Goal: Navigation & Orientation: Understand site structure

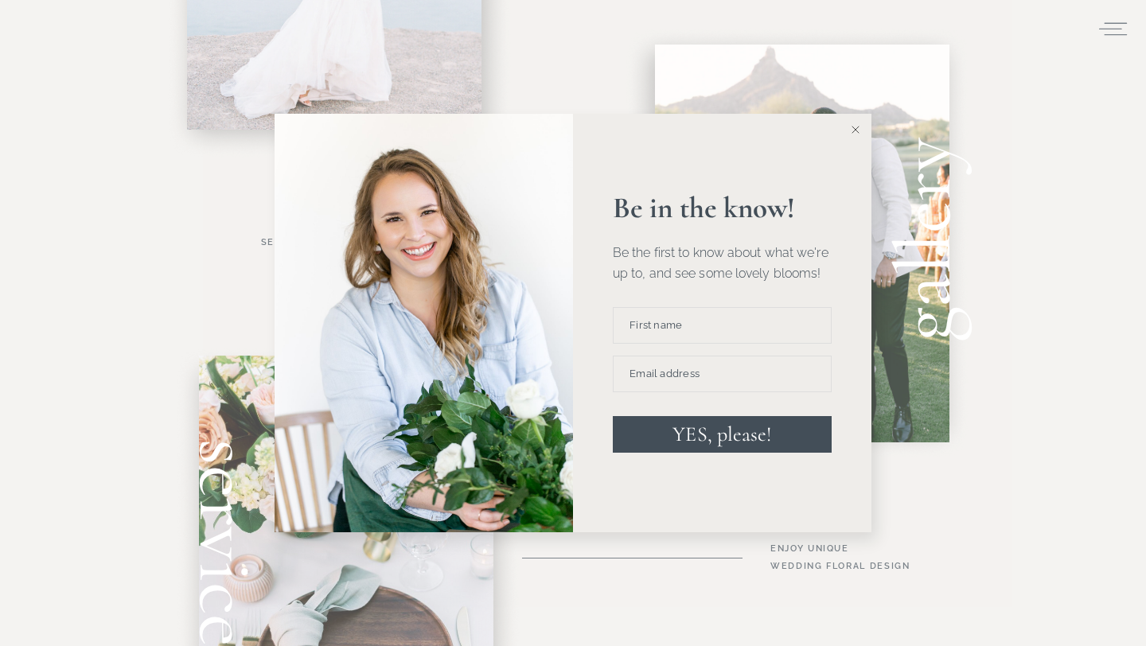
scroll to position [856, 0]
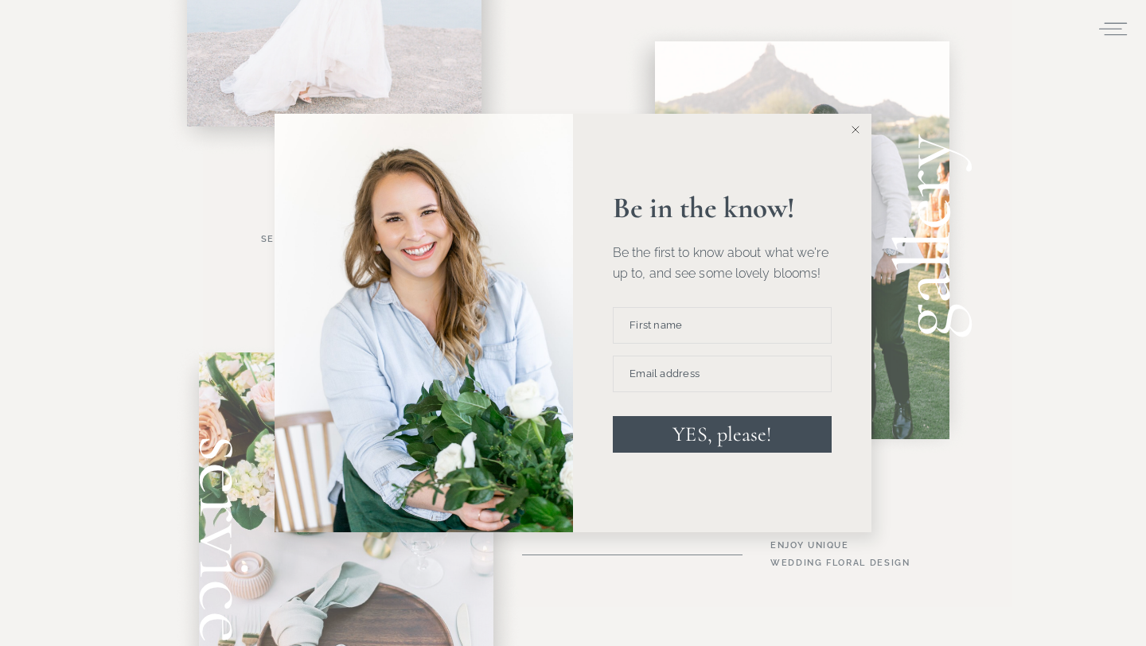
click at [857, 129] on icon at bounding box center [856, 130] width 8 height 8
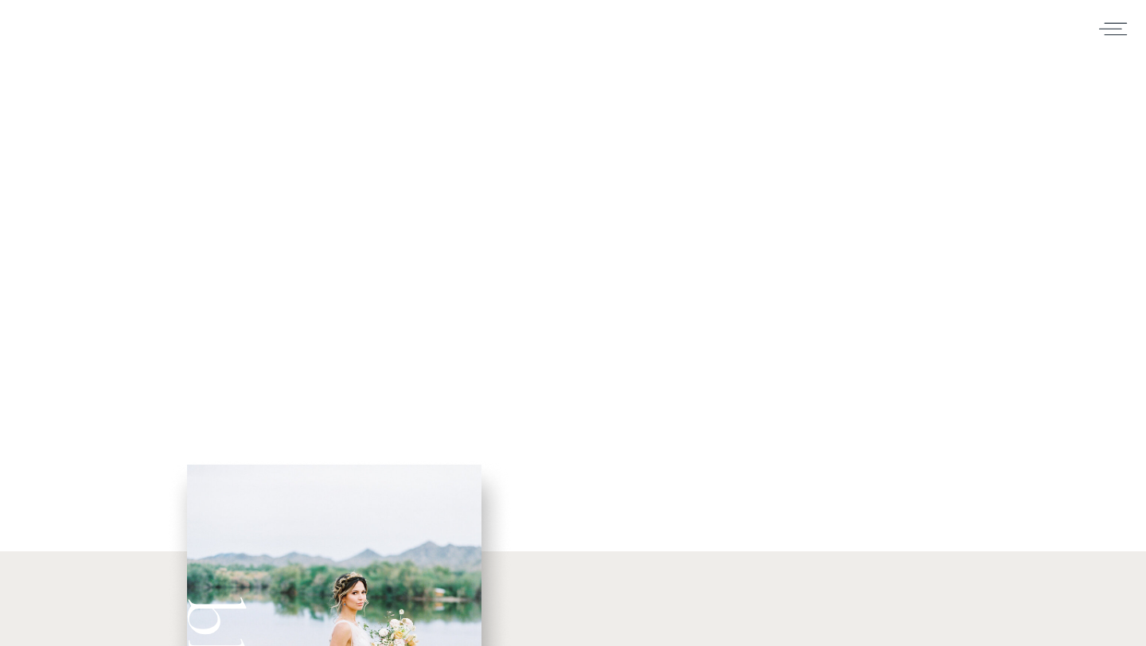
scroll to position [0, 0]
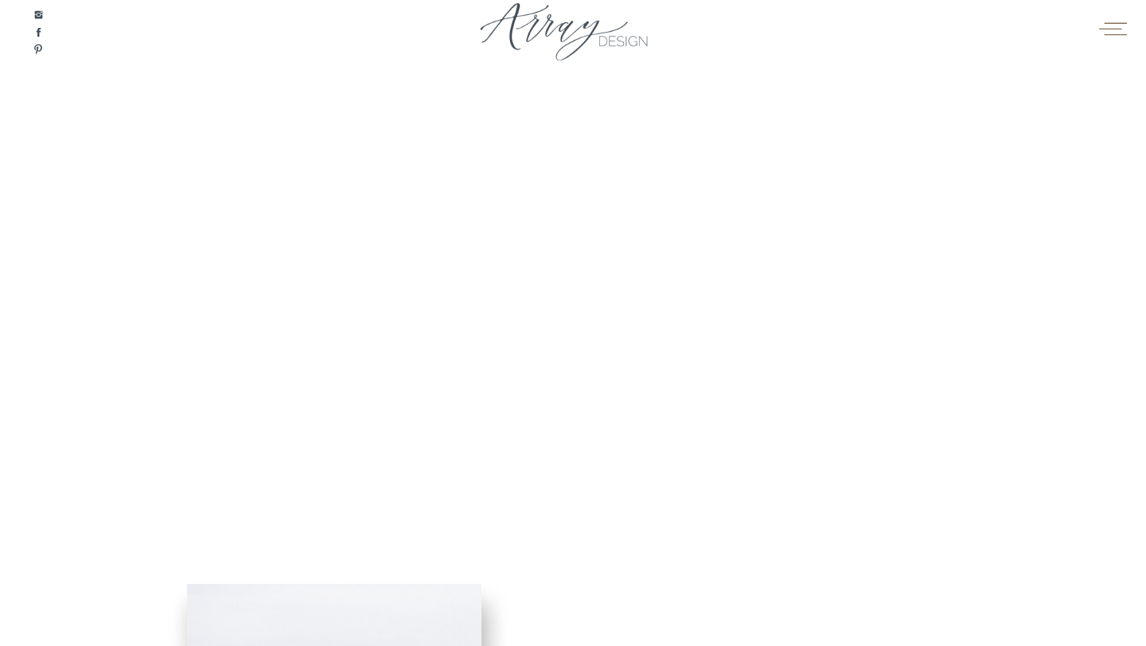
click at [1116, 27] on icon at bounding box center [1113, 29] width 31 height 24
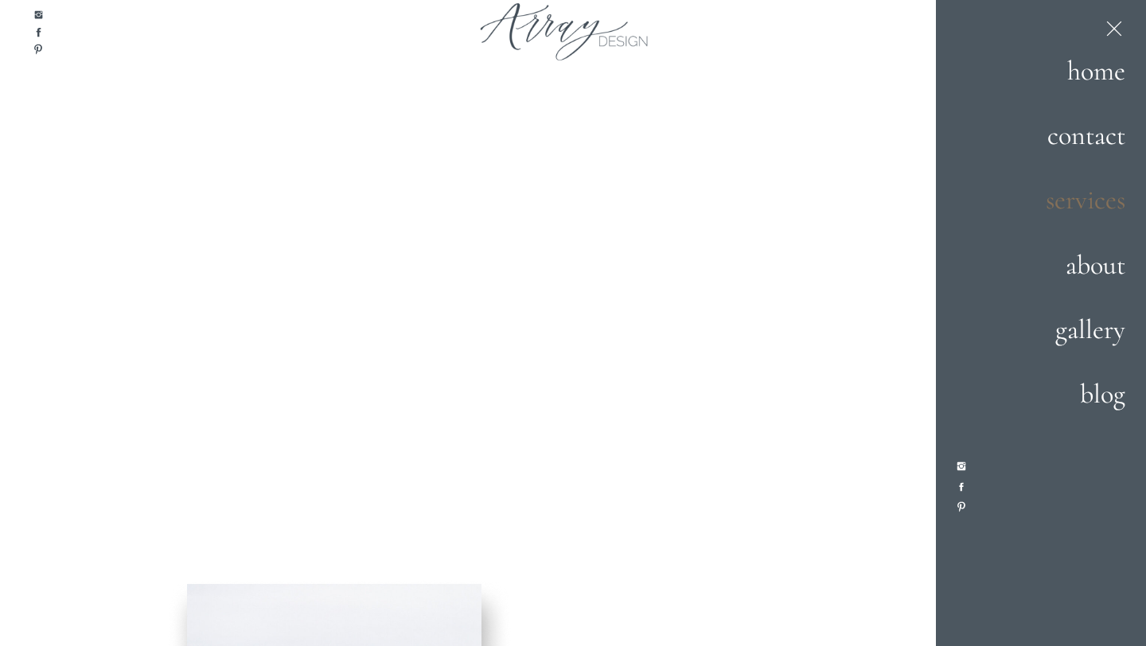
click at [1084, 202] on h2 "services" at bounding box center [1069, 201] width 111 height 43
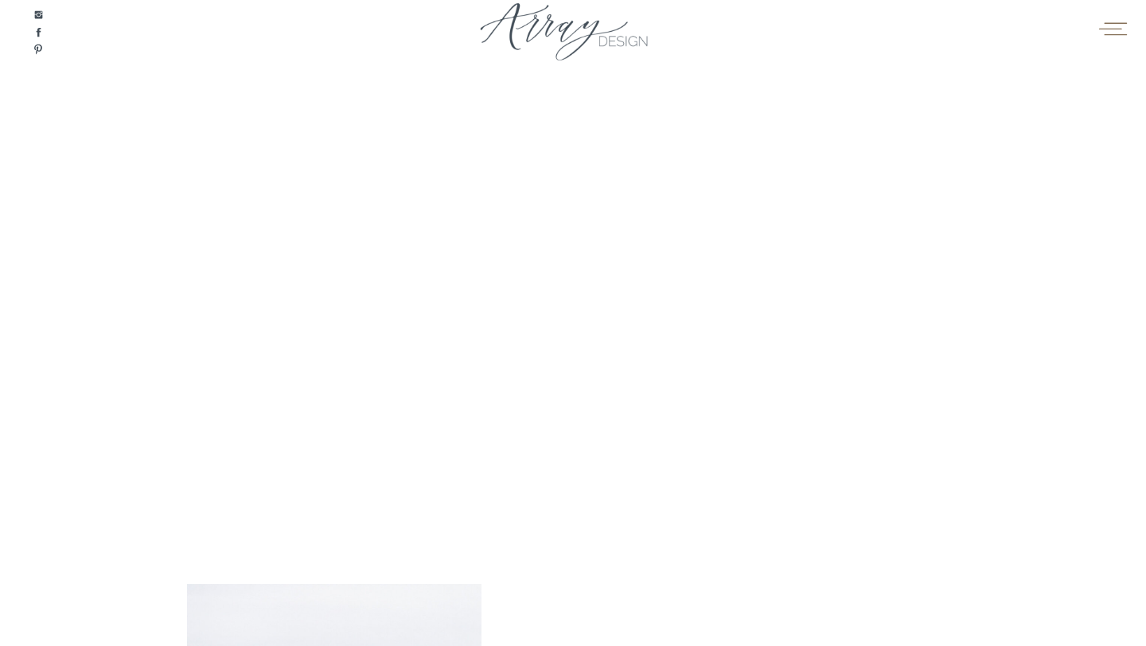
click at [1124, 32] on icon at bounding box center [1113, 29] width 31 height 24
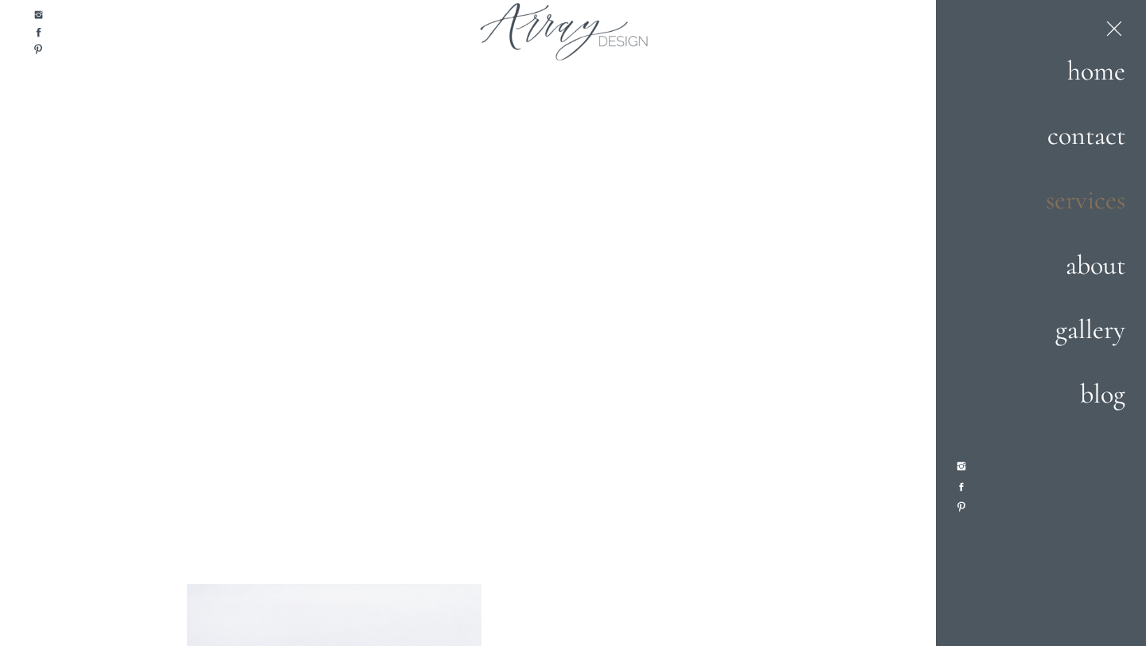
click at [1094, 208] on h2 "services" at bounding box center [1069, 201] width 111 height 43
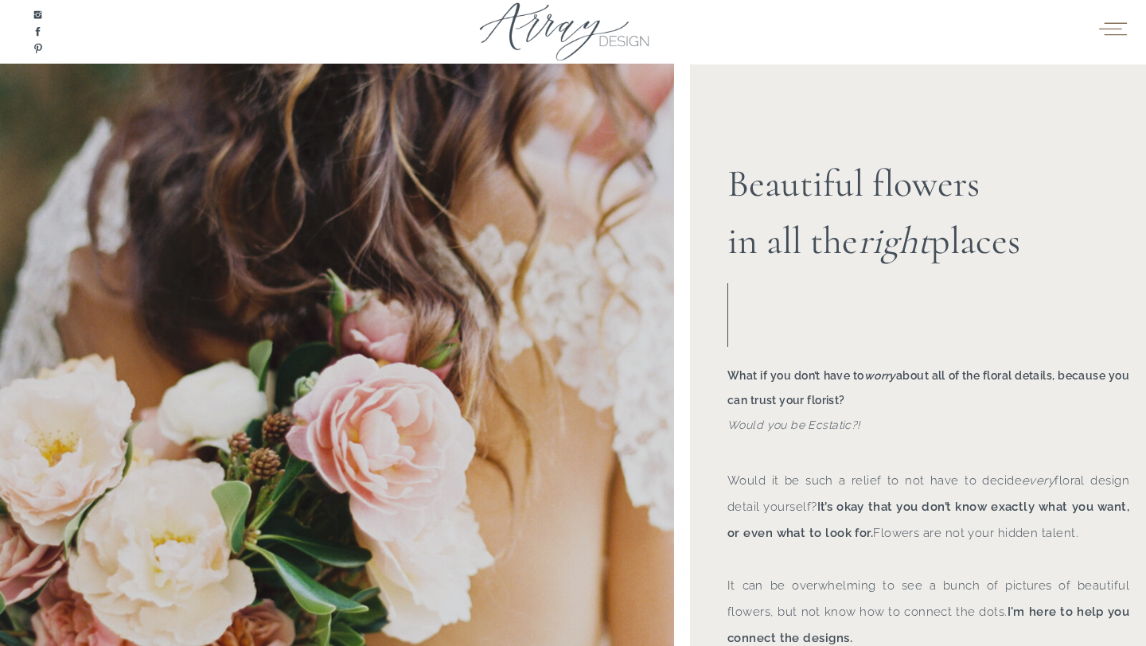
click at [1111, 30] on icon at bounding box center [1113, 29] width 31 height 24
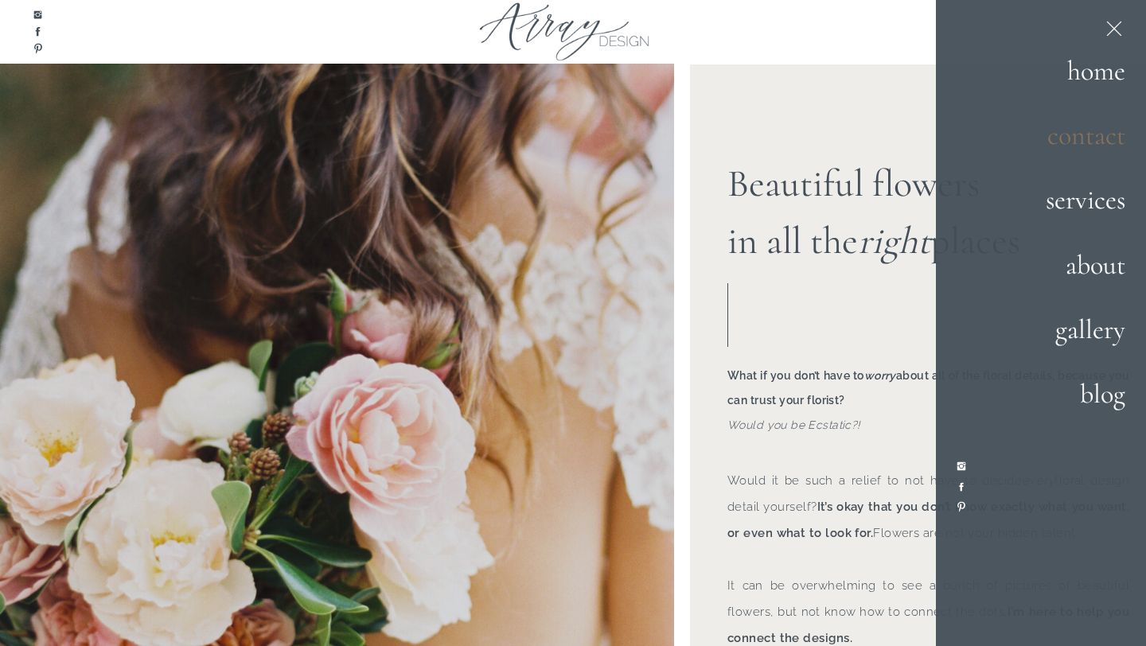
click at [1101, 142] on h2 "contact" at bounding box center [1069, 136] width 111 height 43
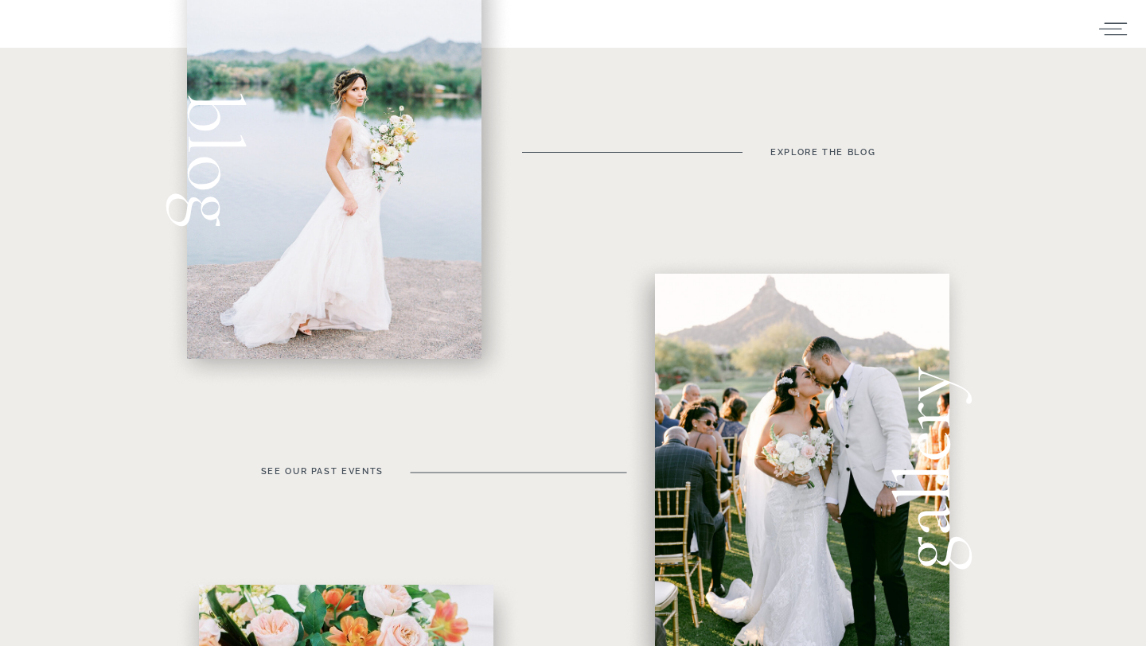
scroll to position [427, 0]
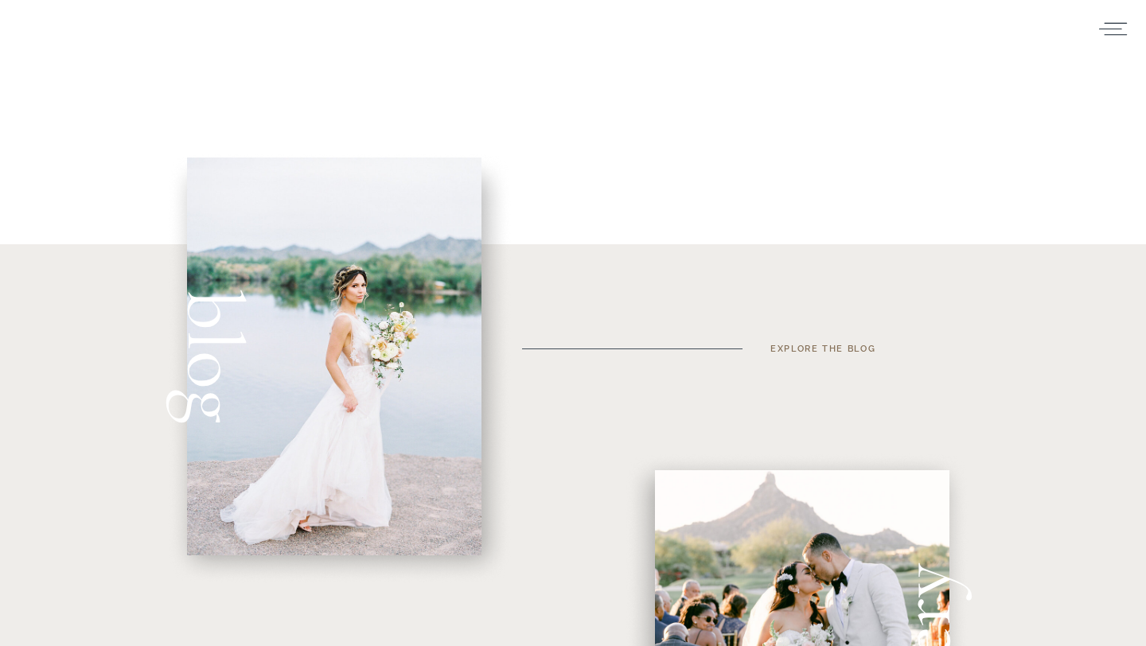
click at [829, 349] on h3 "Explore the blog" at bounding box center [842, 349] width 144 height 16
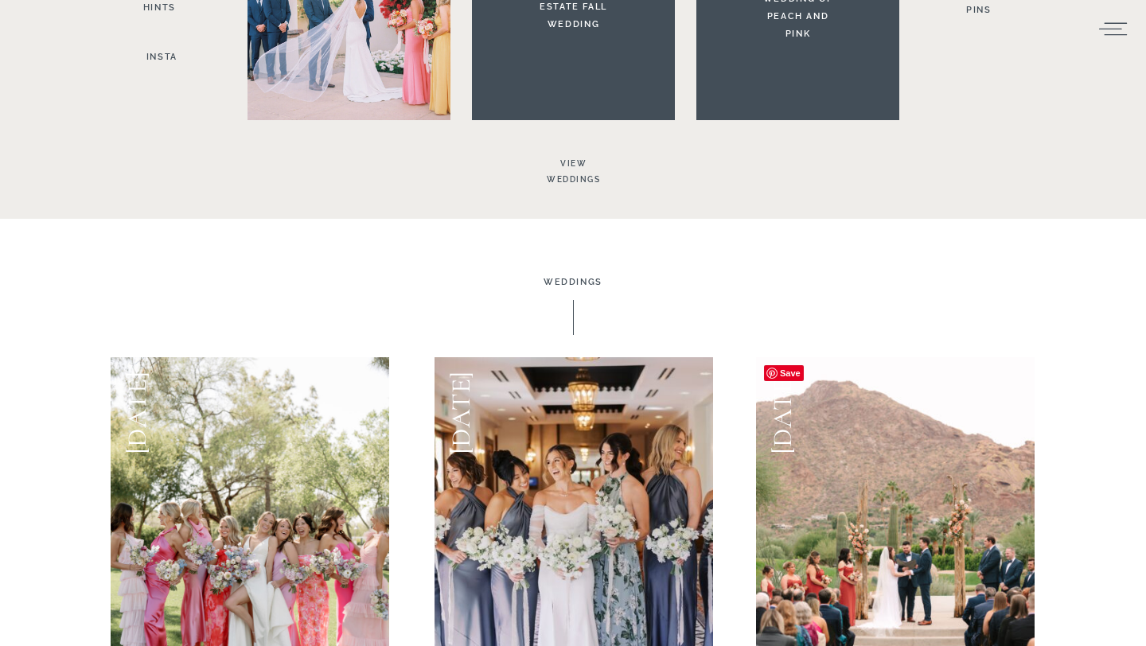
scroll to position [3850, 0]
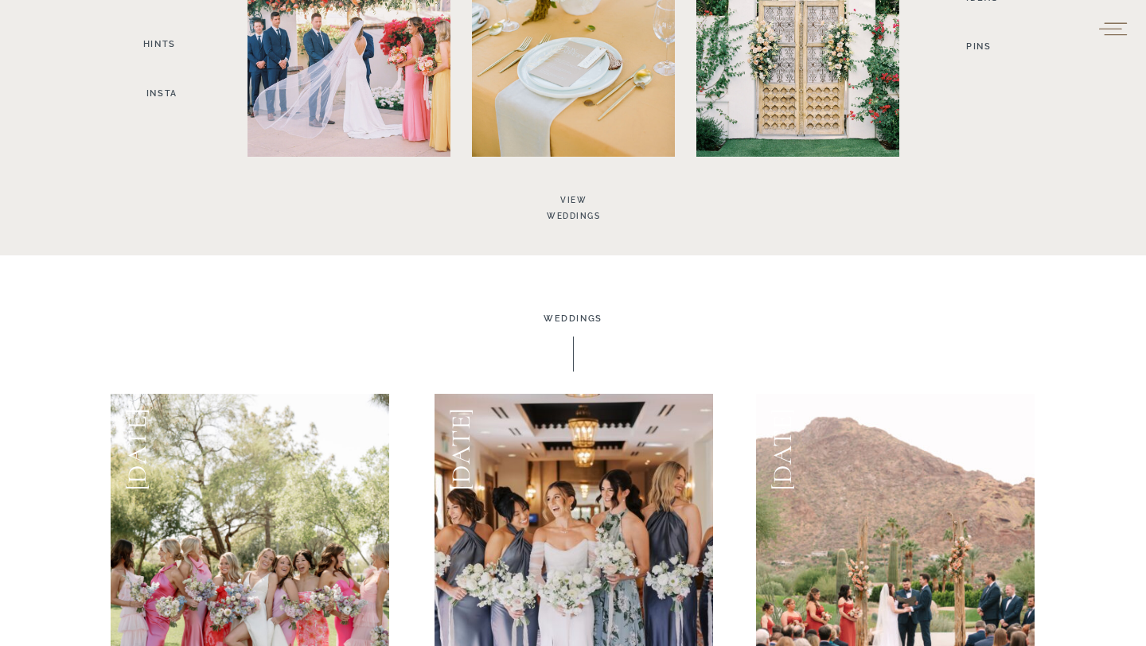
click at [1115, 36] on icon at bounding box center [1113, 29] width 31 height 24
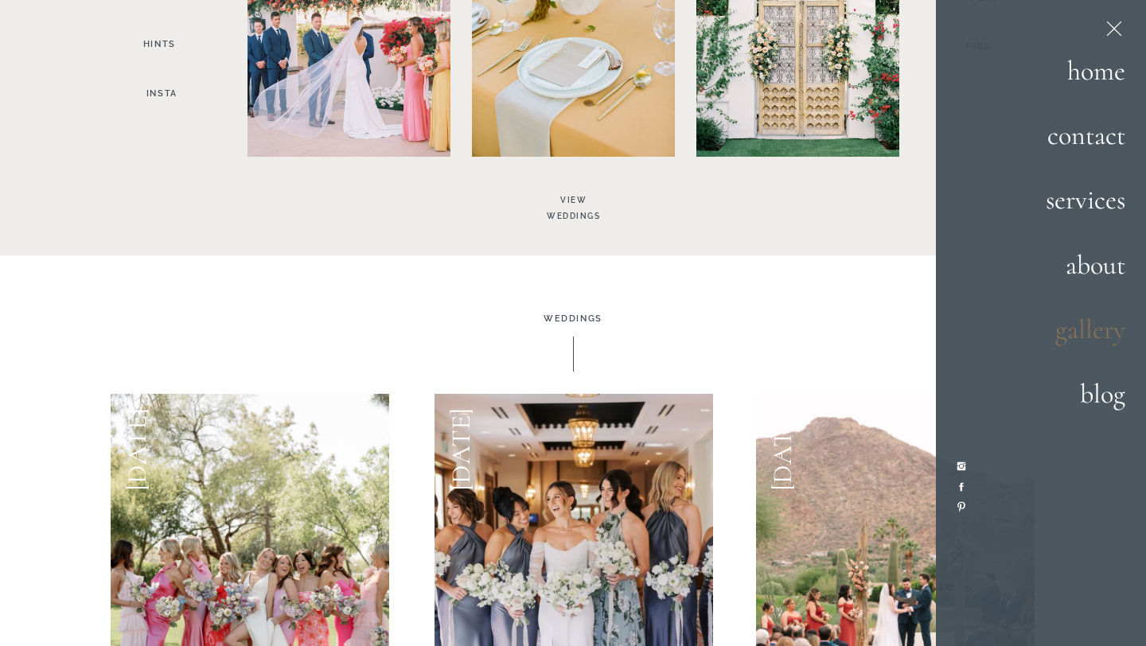
click at [1083, 337] on h2 "gallery" at bounding box center [1070, 331] width 109 height 43
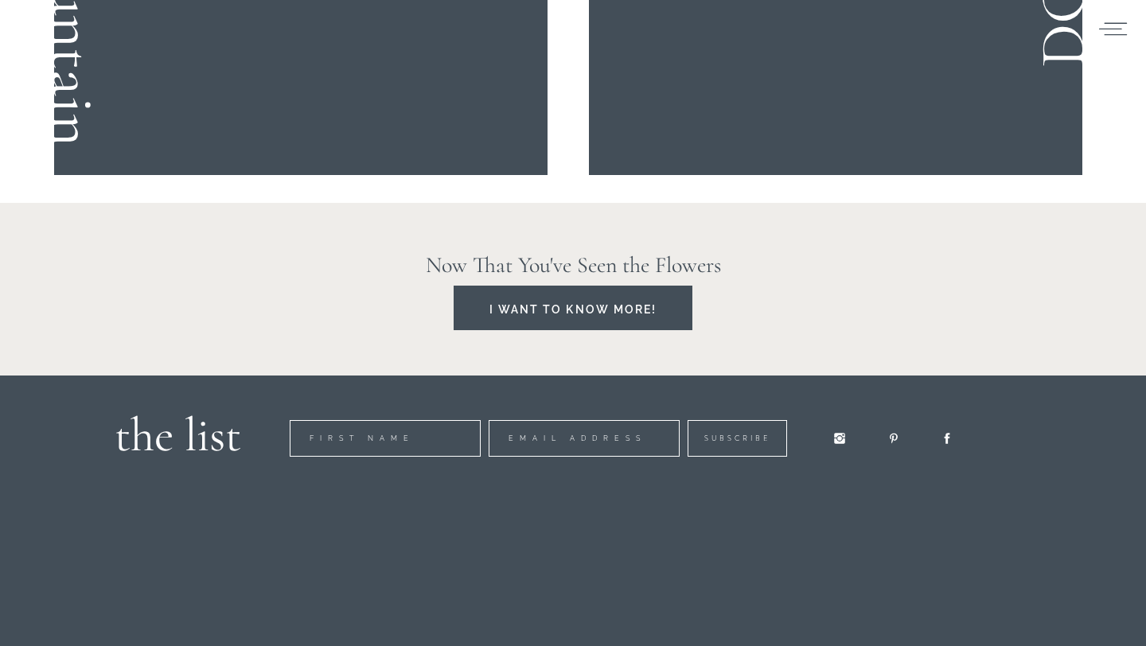
scroll to position [3049, 0]
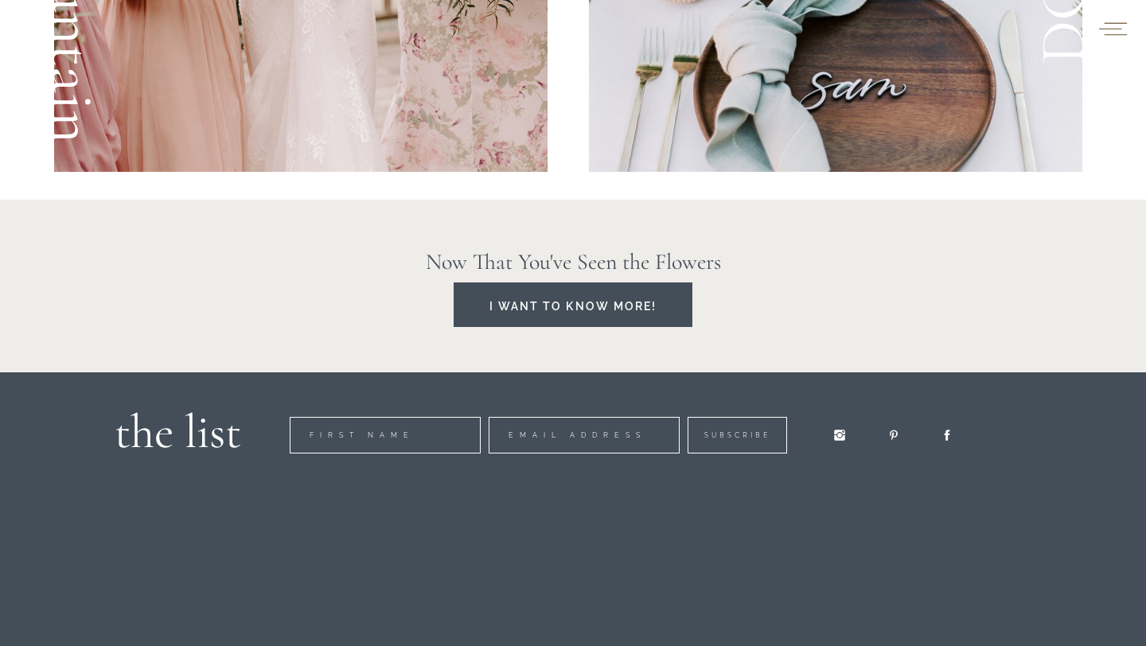
click at [1117, 26] on icon at bounding box center [1113, 29] width 31 height 24
